Goal: Task Accomplishment & Management: Use online tool/utility

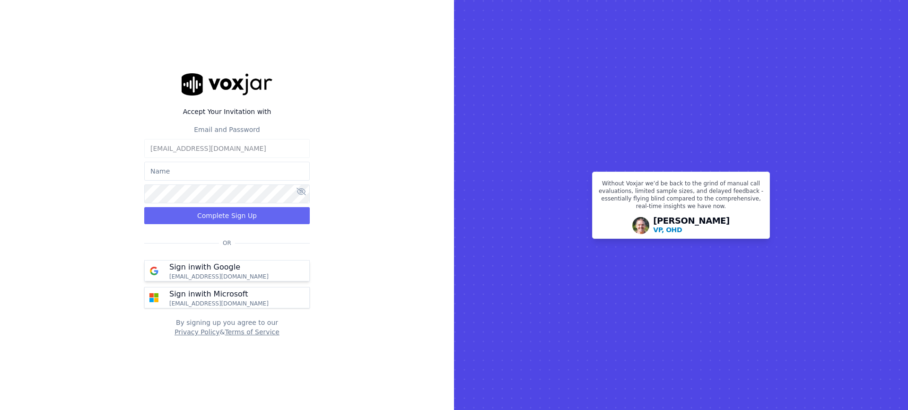
click at [237, 275] on p "[EMAIL_ADDRESS][DOMAIN_NAME]" at bounding box center [218, 277] width 99 height 8
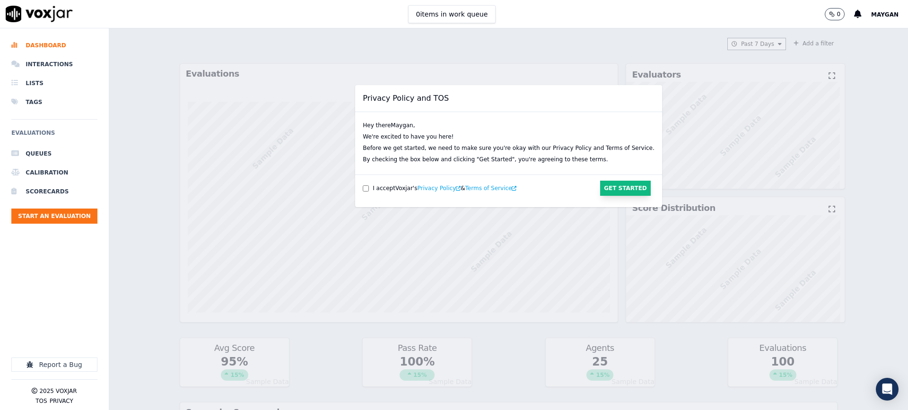
click at [610, 192] on button "Get Started" at bounding box center [625, 188] width 51 height 15
click at [601, 192] on button "Get Started" at bounding box center [625, 188] width 51 height 15
click at [604, 186] on button "Get Started" at bounding box center [625, 188] width 51 height 15
drag, startPoint x: 625, startPoint y: 189, endPoint x: 605, endPoint y: 186, distance: 20.1
click at [625, 189] on div "I accept Voxjar 's Privacy Policy & Terms of Service Get Started" at bounding box center [508, 192] width 307 height 30
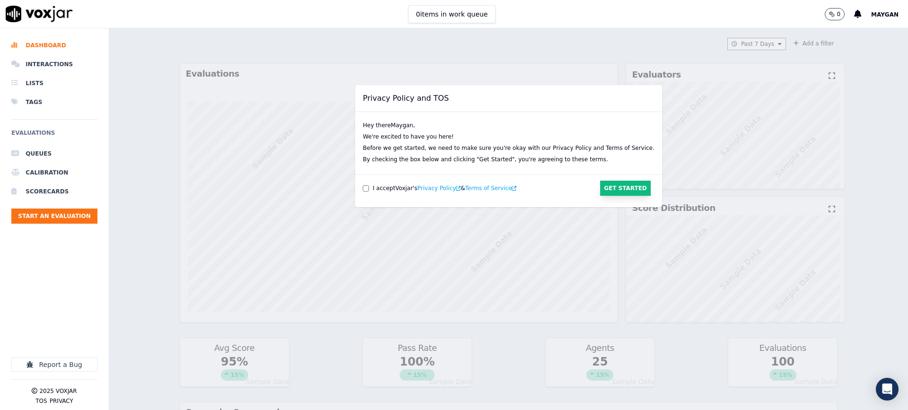
click at [600, 184] on button "Get Started" at bounding box center [625, 188] width 51 height 15
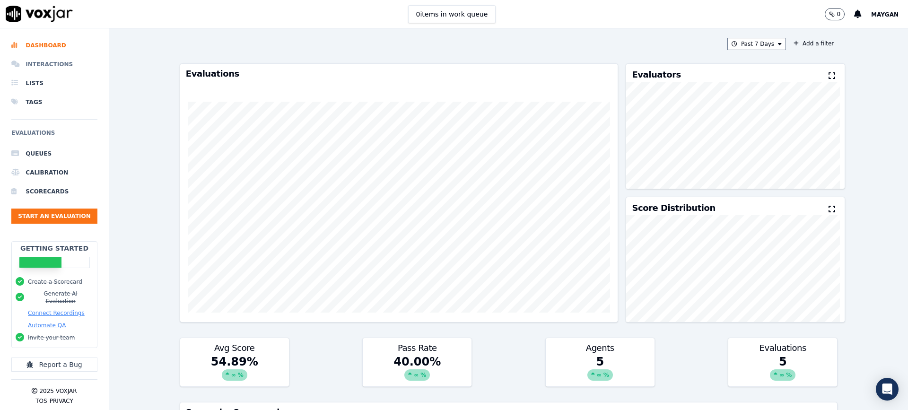
drag, startPoint x: 47, startPoint y: 61, endPoint x: 57, endPoint y: 62, distance: 10.5
click at [47, 61] on li "Interactions" at bounding box center [54, 64] width 86 height 19
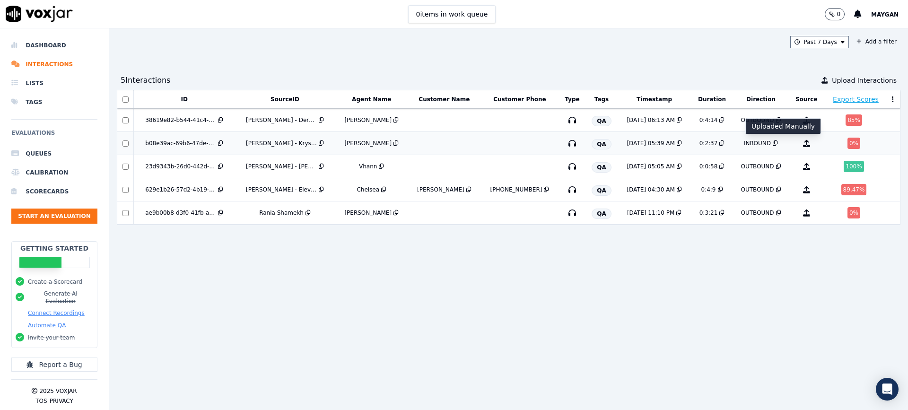
click at [803, 146] on icon "button" at bounding box center [806, 143] width 7 height 7
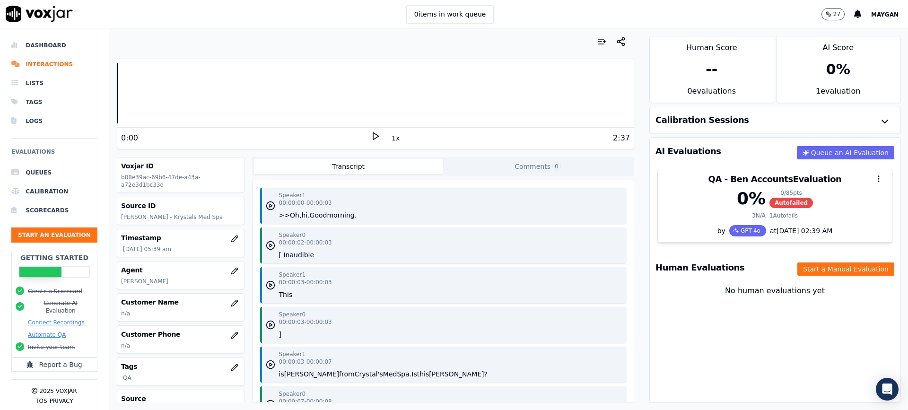
click at [380, 136] on div "2:37" at bounding box center [505, 137] width 250 height 11
click at [371, 136] on icon at bounding box center [375, 136] width 9 height 9
click at [876, 122] on button "button" at bounding box center [885, 121] width 19 height 19
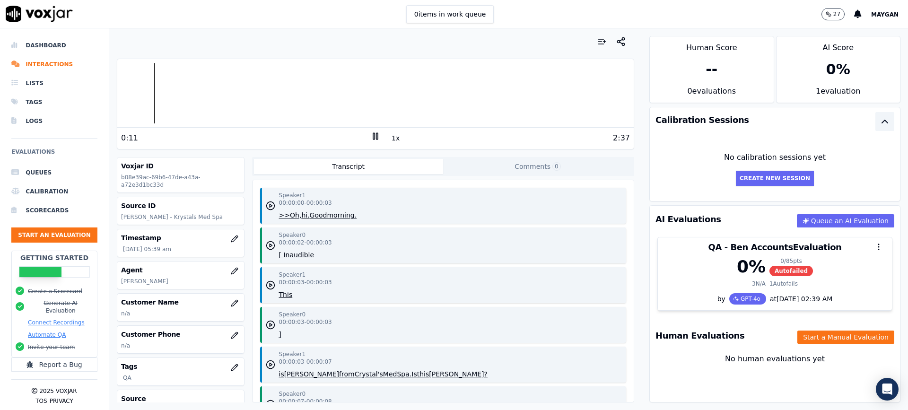
click at [876, 122] on button "button" at bounding box center [885, 121] width 19 height 19
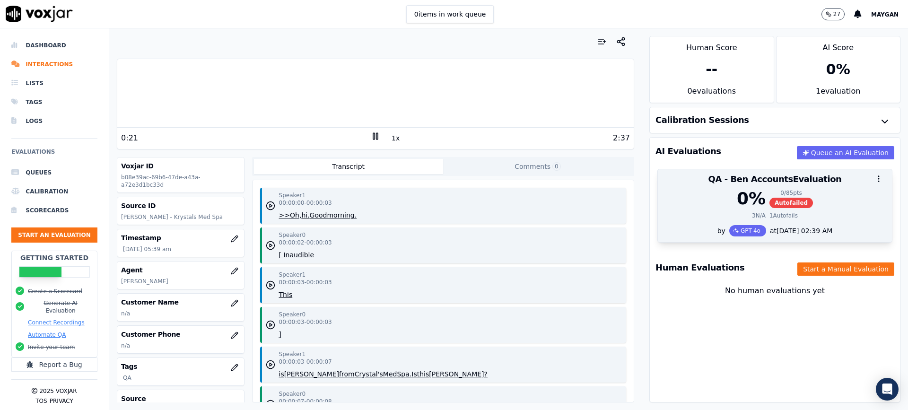
click at [781, 183] on div at bounding box center [775, 178] width 234 height 19
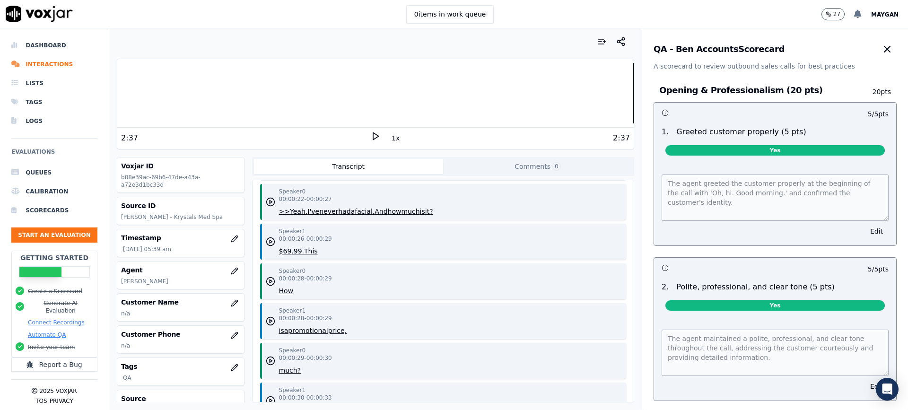
click at [862, 15] on icon at bounding box center [858, 14] width 8 height 9
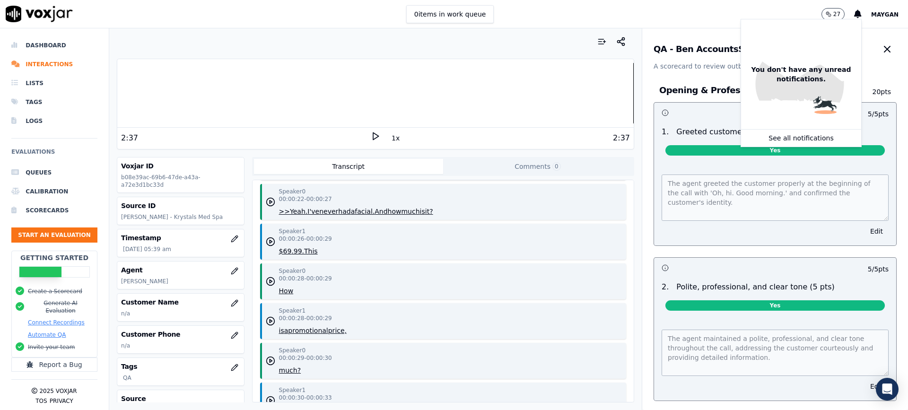
click at [861, 14] on img at bounding box center [801, 74] width 120 height 120
click at [881, 14] on span "Maygan" at bounding box center [884, 14] width 27 height 7
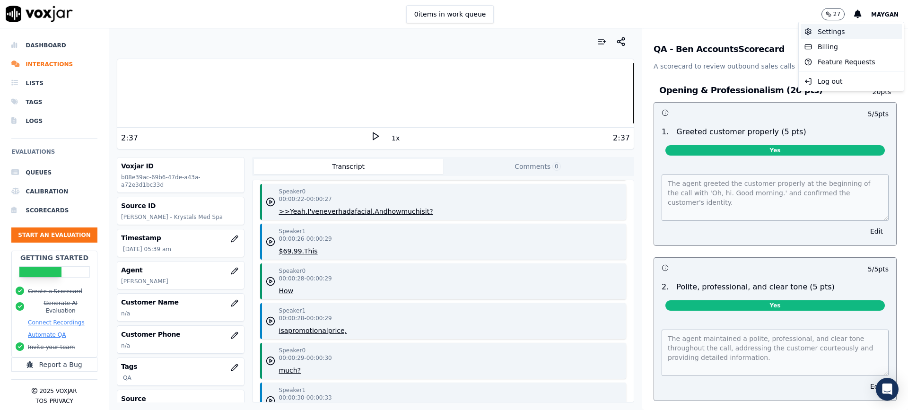
click at [862, 32] on div "Settings" at bounding box center [851, 31] width 101 height 15
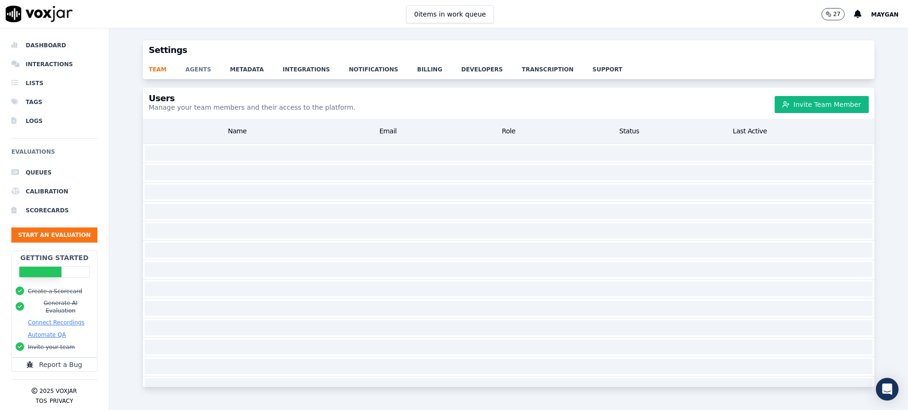
click at [202, 72] on link "agents" at bounding box center [207, 66] width 44 height 13
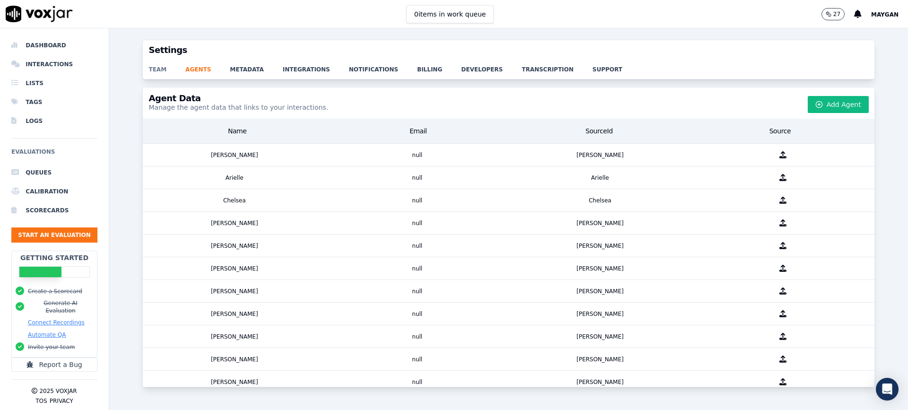
click at [154, 68] on link "team" at bounding box center [167, 66] width 37 height 13
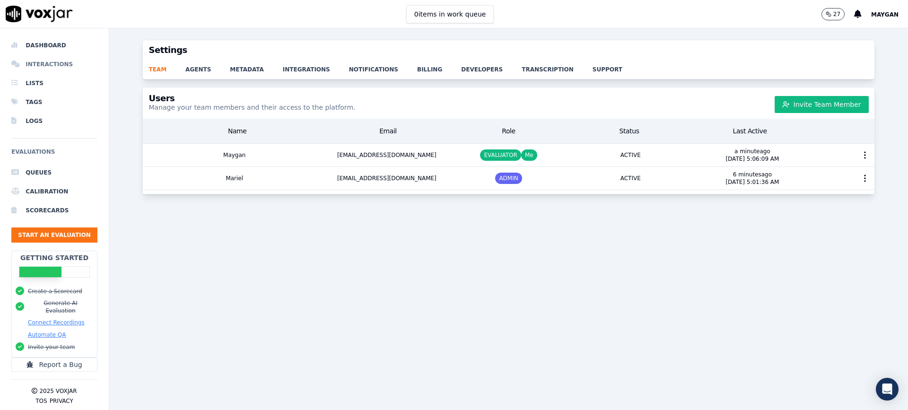
click at [56, 62] on li "Interactions" at bounding box center [54, 64] width 86 height 19
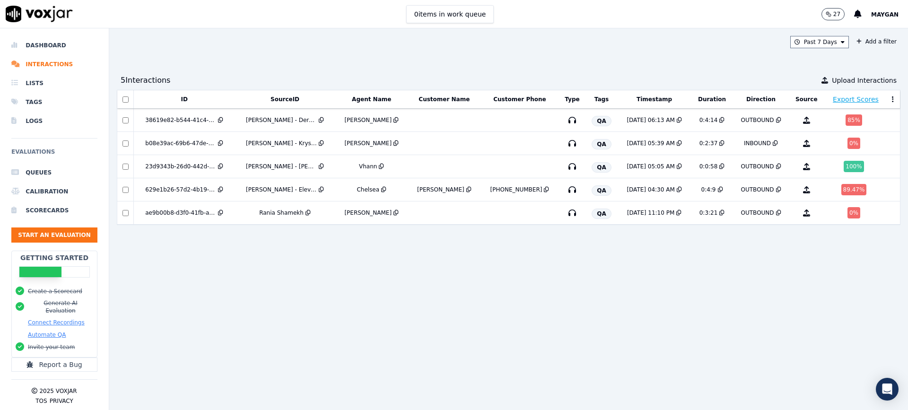
click at [833, 100] on button "Export Scores" at bounding box center [856, 99] width 46 height 9
